Goal: Task Accomplishment & Management: Manage account settings

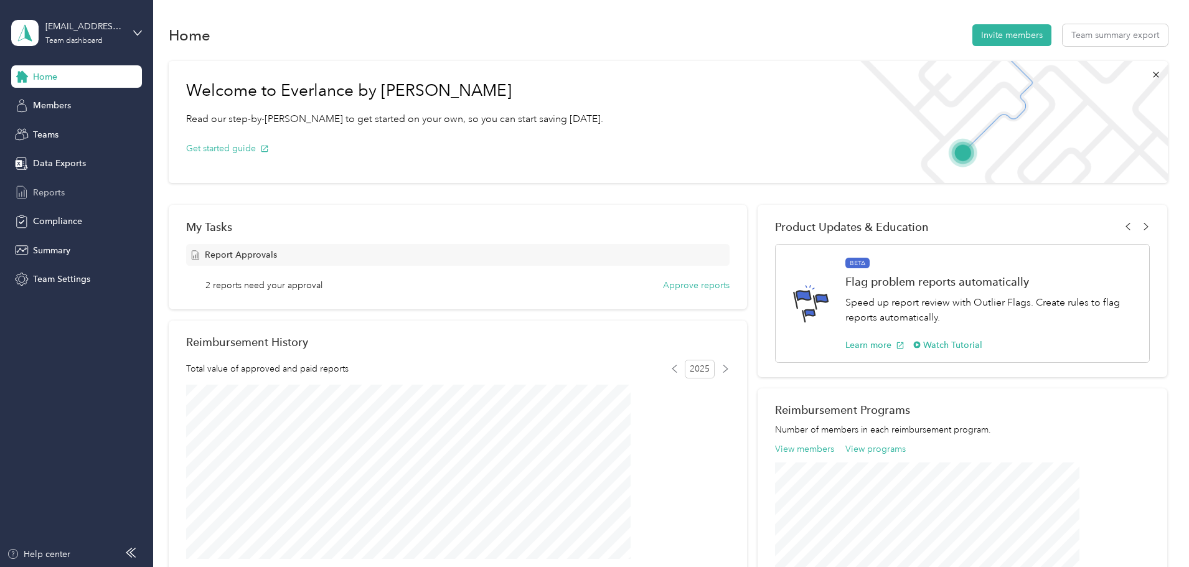
click at [49, 191] on span "Reports" at bounding box center [49, 192] width 32 height 13
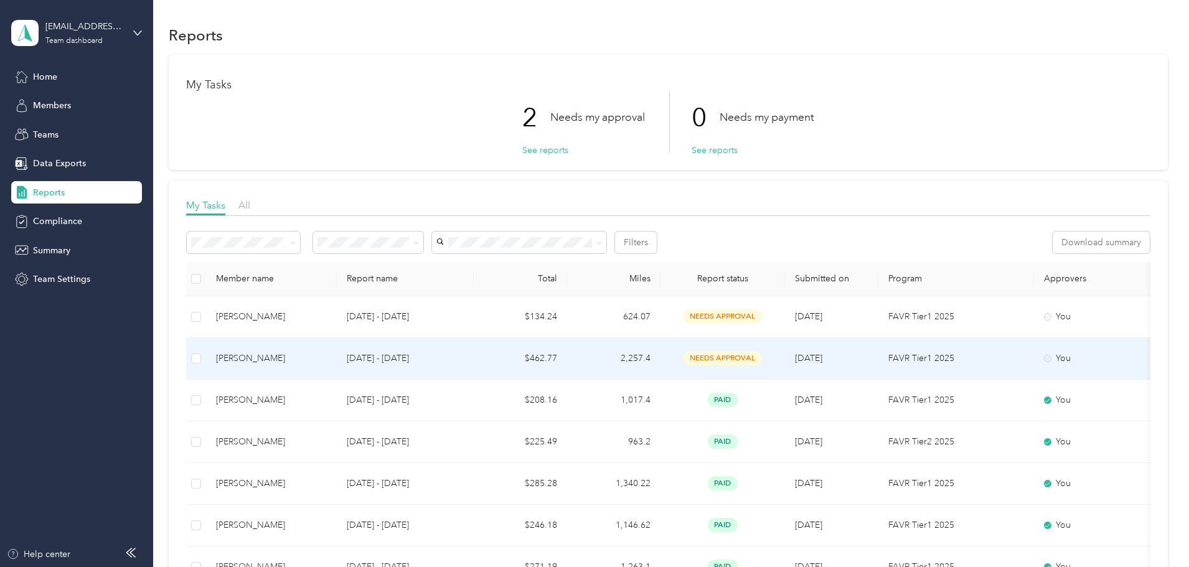
click at [567, 361] on td "$462.77" at bounding box center [520, 359] width 93 height 42
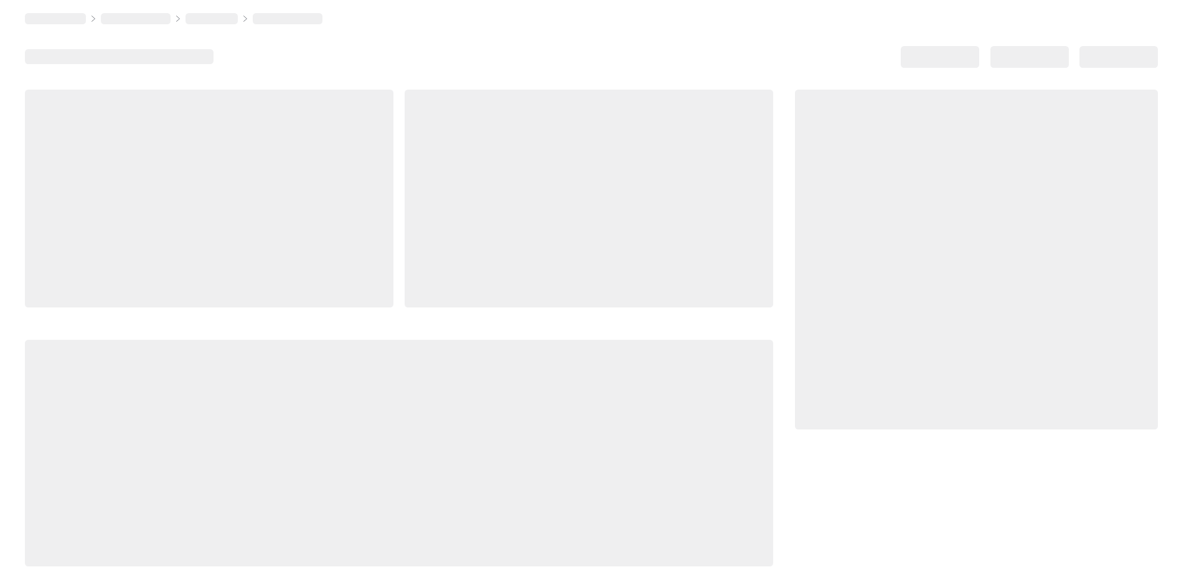
click at [574, 361] on div at bounding box center [399, 453] width 748 height 227
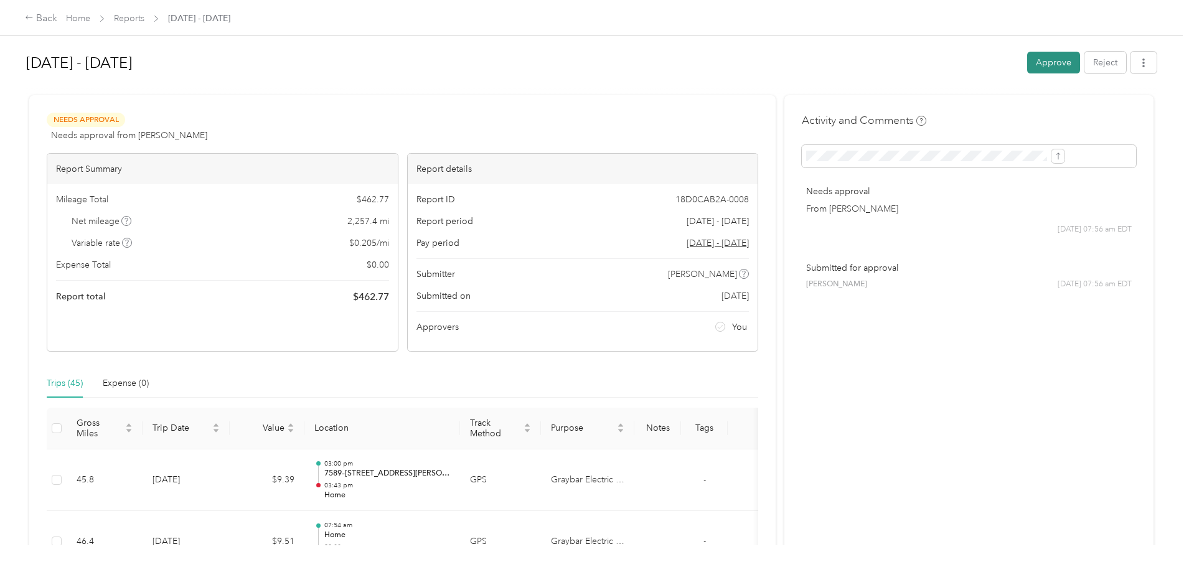
click at [1027, 62] on button "Approve" at bounding box center [1053, 63] width 53 height 22
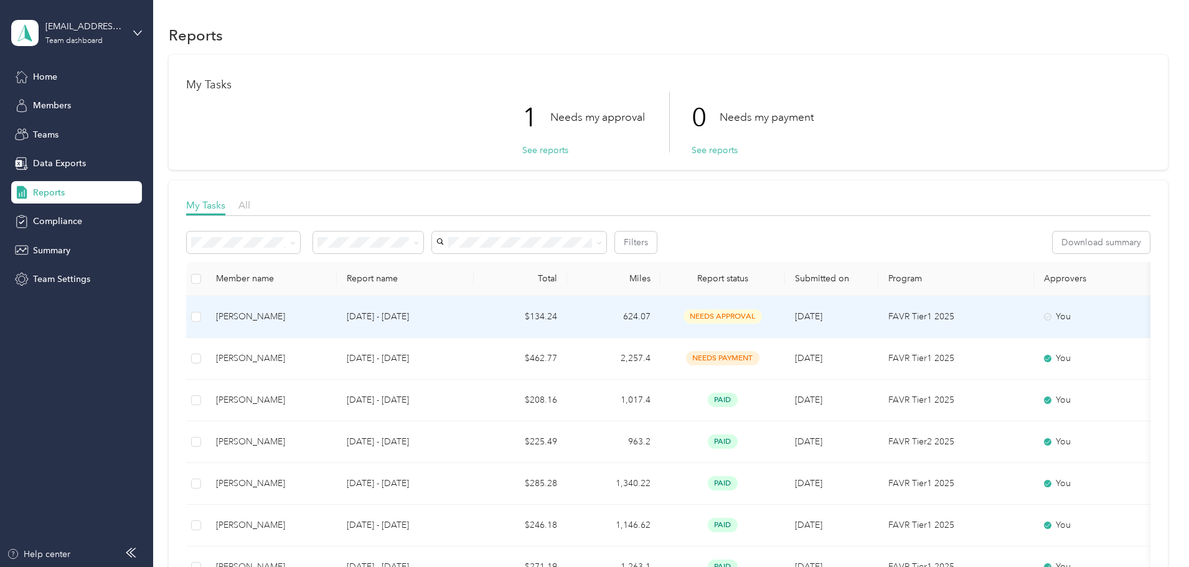
click at [661, 313] on td "624.07" at bounding box center [613, 317] width 93 height 42
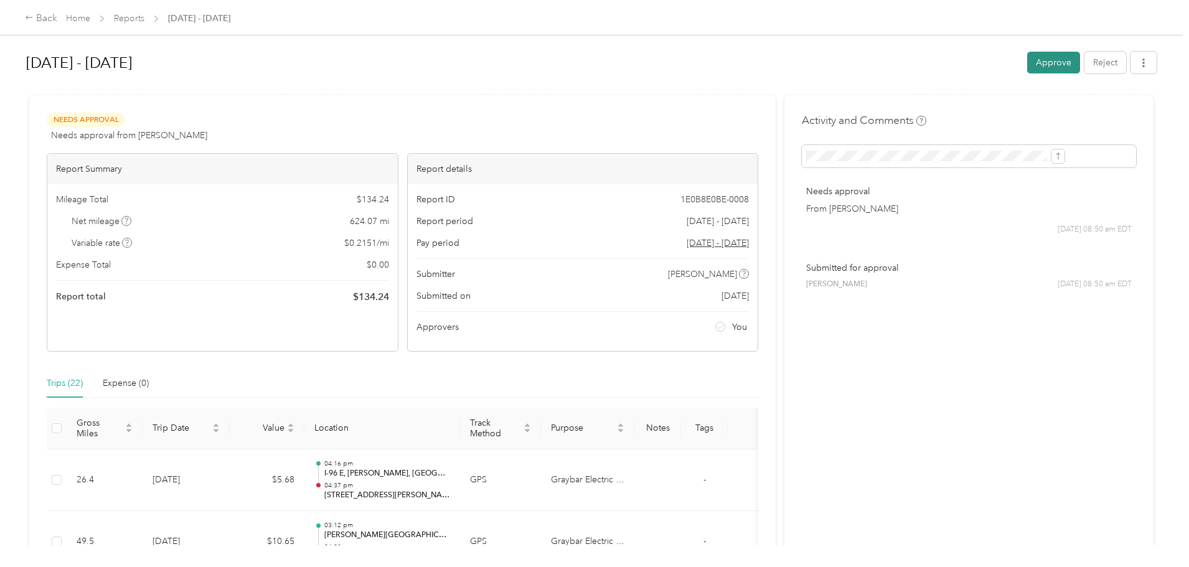
click at [1027, 60] on button "Approve" at bounding box center [1053, 63] width 53 height 22
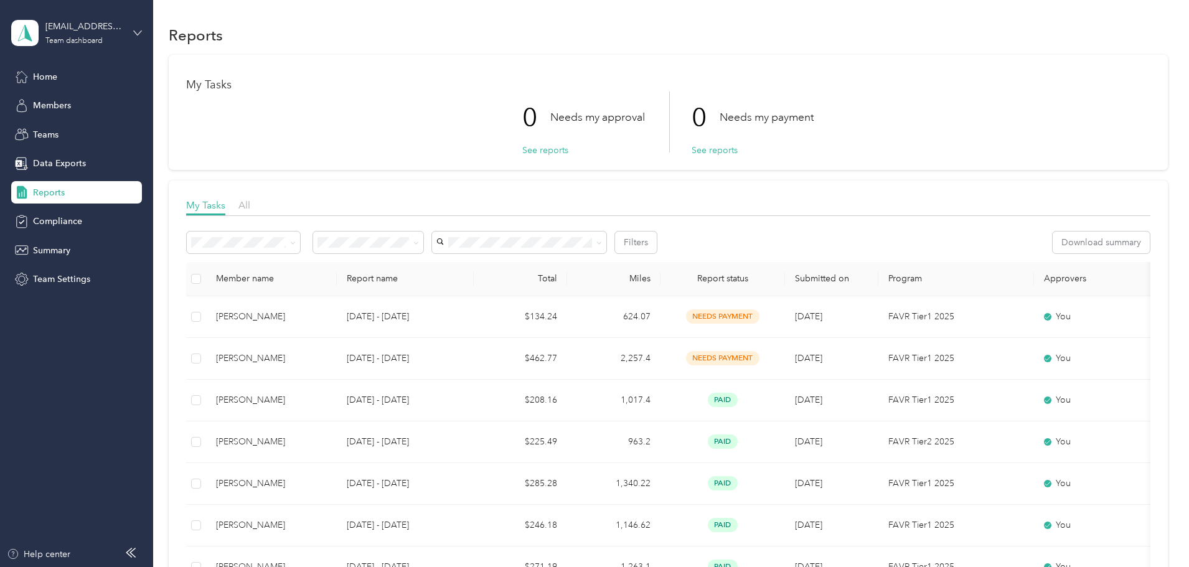
click at [136, 32] on icon at bounding box center [137, 33] width 9 height 9
click at [133, 133] on div "Personal dashboard" at bounding box center [177, 131] width 315 height 22
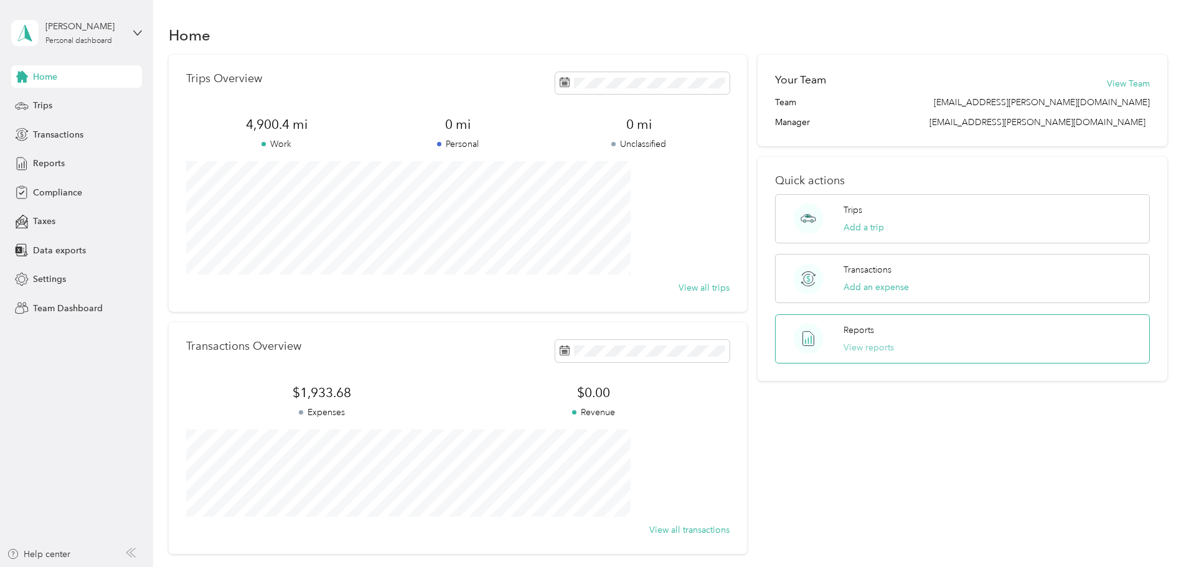
click at [857, 351] on button "View reports" at bounding box center [869, 347] width 50 height 13
